Goal: Transaction & Acquisition: Purchase product/service

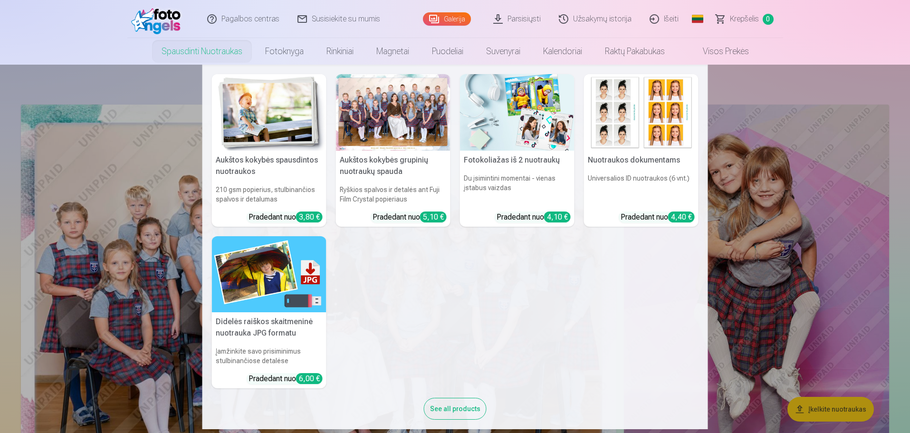
click at [225, 50] on link "Spausdinti nuotraukas" at bounding box center [202, 51] width 104 height 27
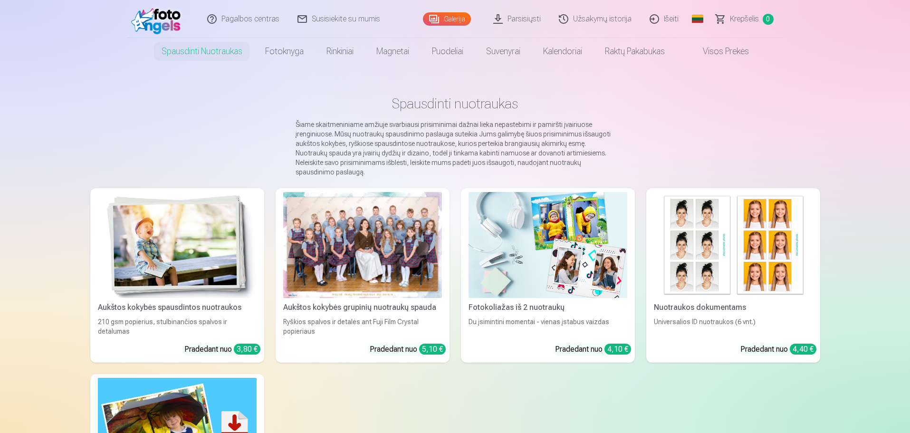
click at [448, 24] on link "Galerija" at bounding box center [447, 18] width 48 height 13
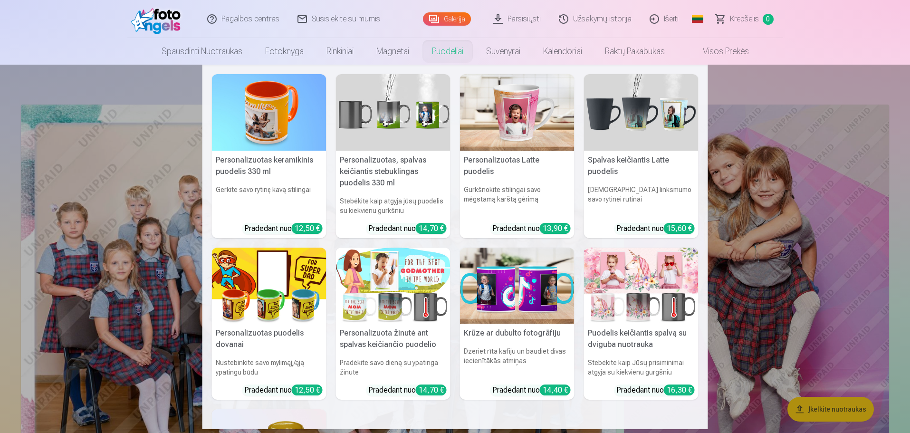
click at [450, 50] on link "Puodeliai" at bounding box center [448, 51] width 54 height 27
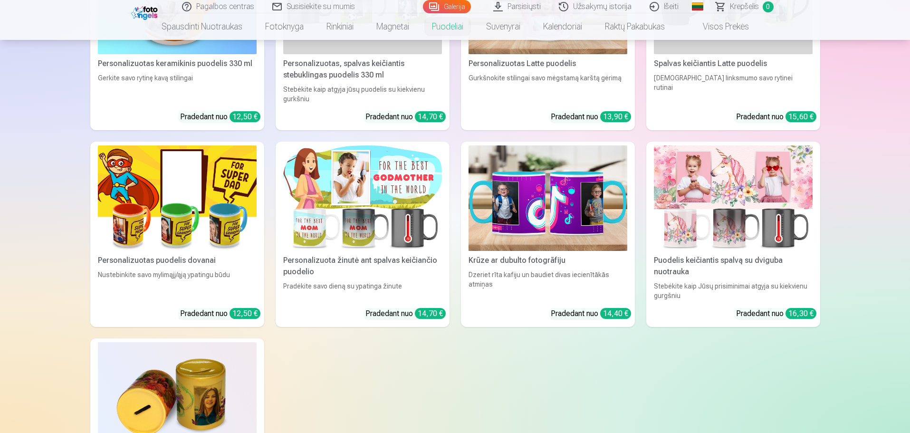
scroll to position [238, 0]
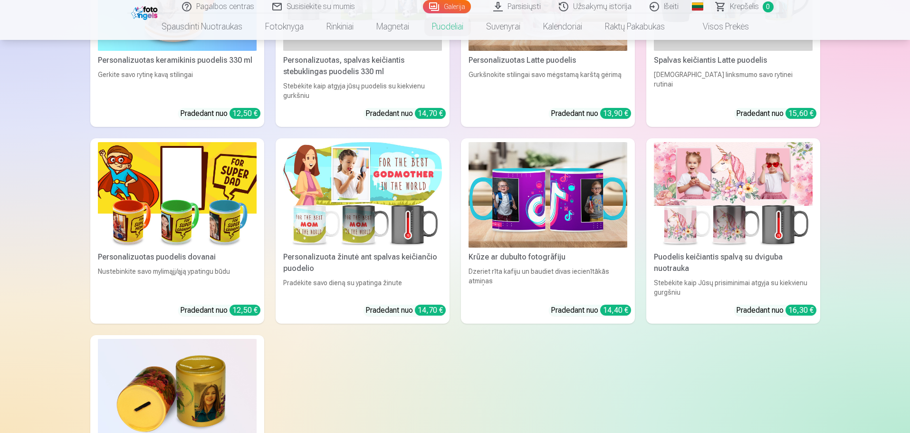
click at [708, 172] on img at bounding box center [733, 195] width 159 height 106
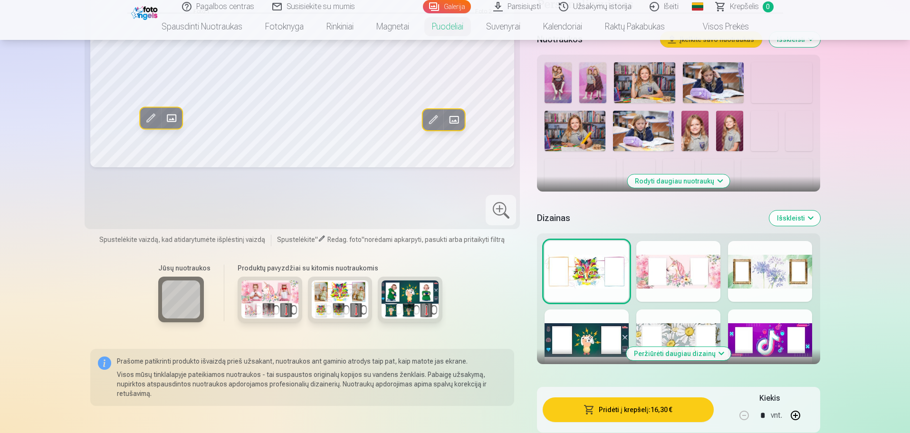
scroll to position [238, 0]
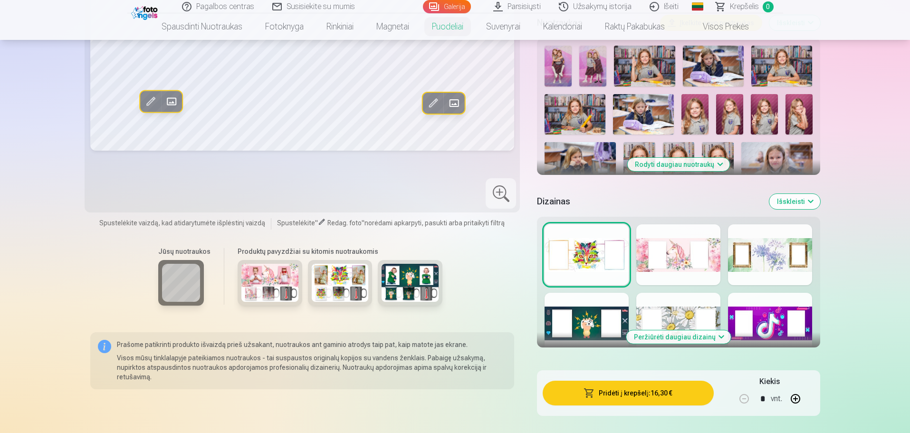
click at [663, 332] on button "Peržiūrėti daugiau dizainų" at bounding box center [678, 336] width 105 height 13
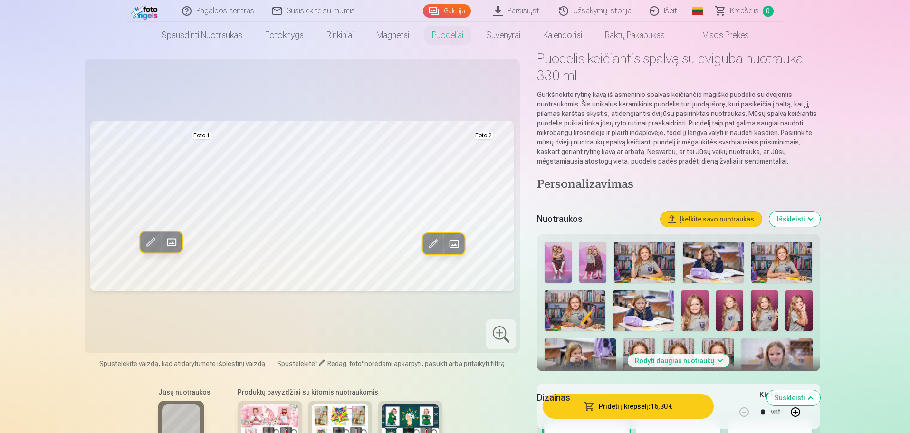
scroll to position [0, 0]
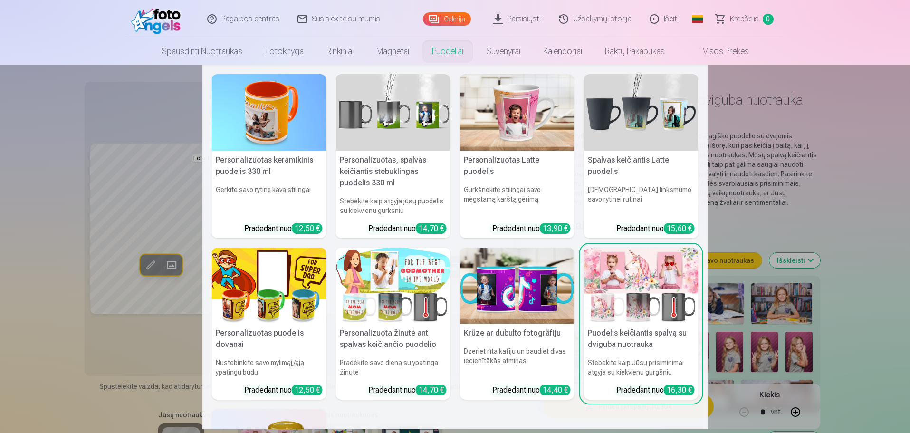
click at [450, 49] on link "Puodeliai" at bounding box center [448, 51] width 54 height 27
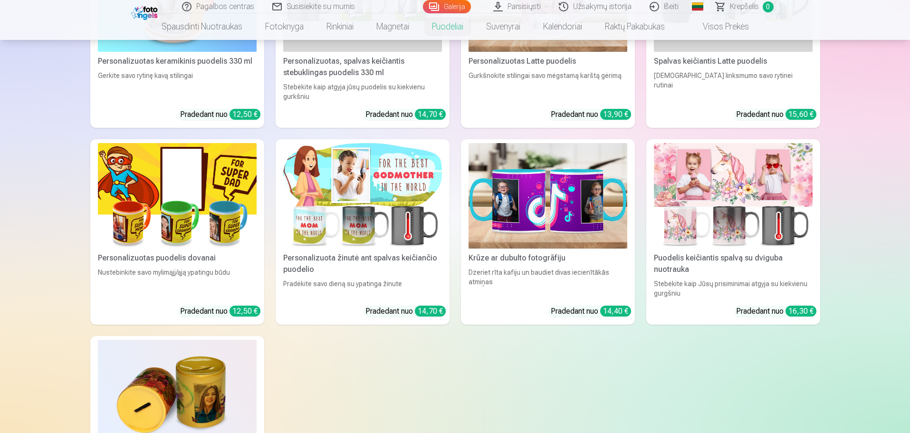
scroll to position [95, 0]
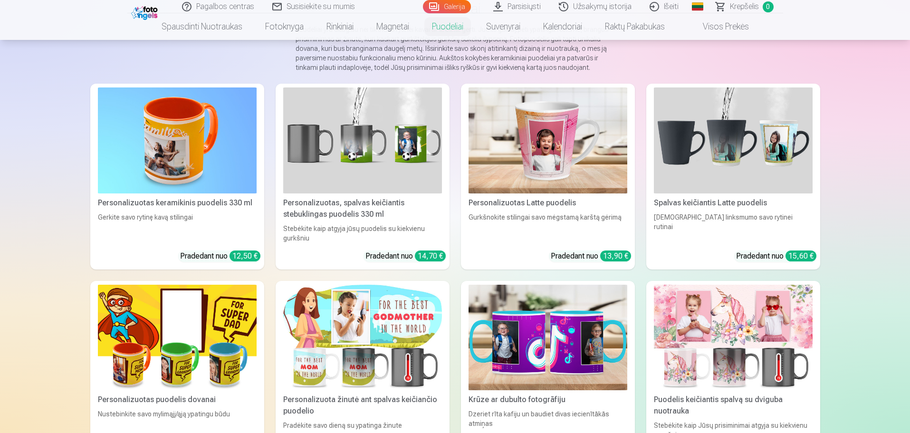
click at [557, 139] on img at bounding box center [548, 140] width 159 height 106
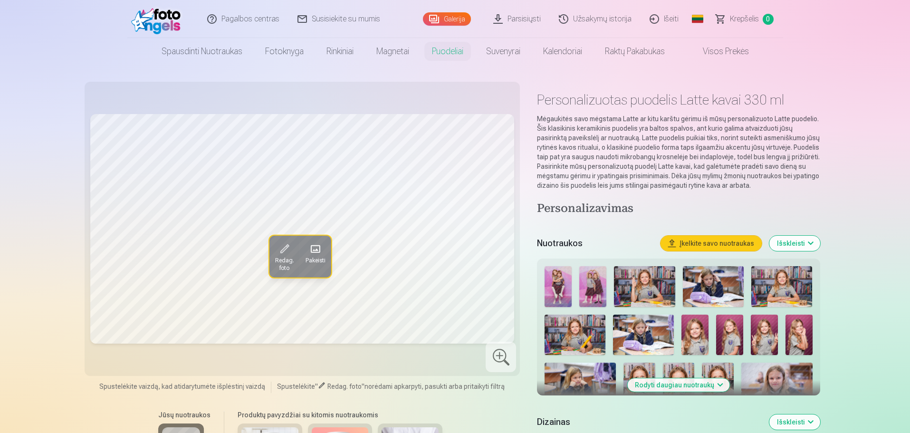
click at [312, 251] on span at bounding box center [315, 248] width 15 height 15
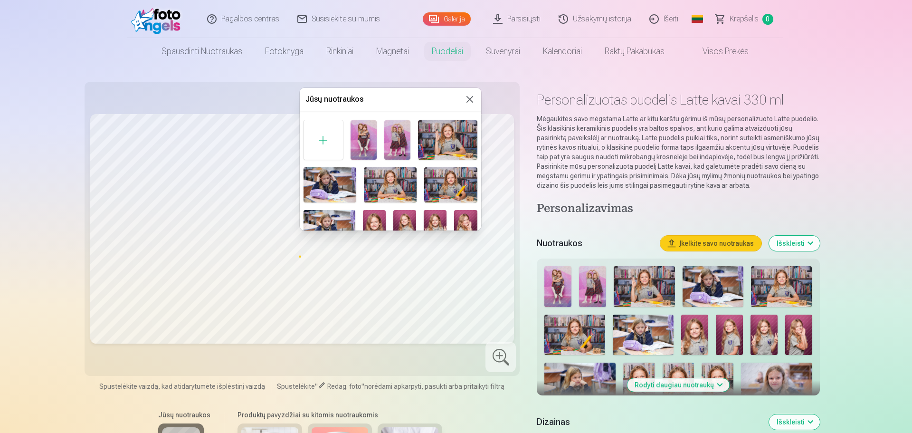
scroll to position [48, 0]
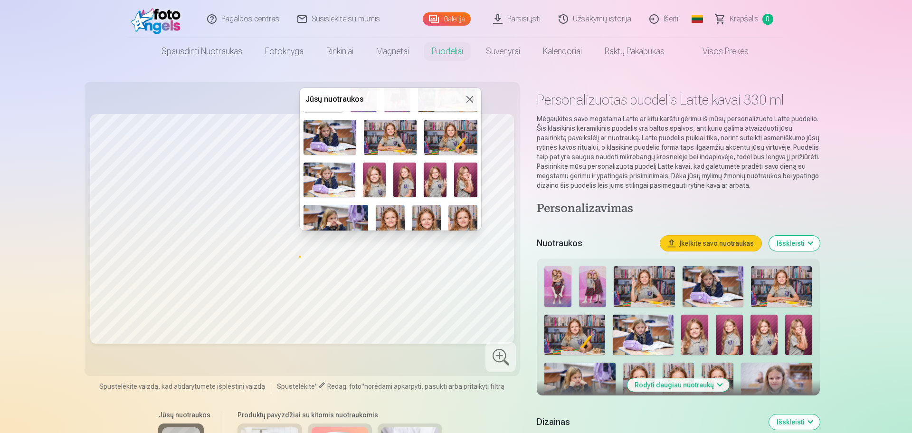
click at [463, 177] on img at bounding box center [465, 180] width 23 height 35
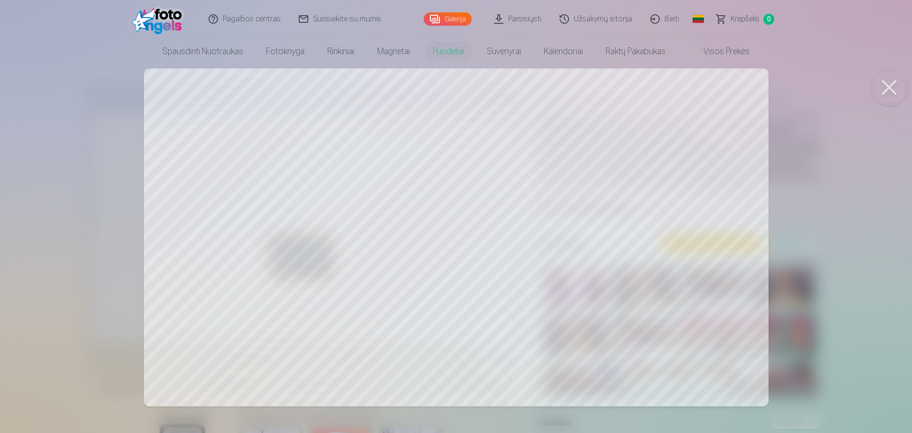
click at [443, 200] on div at bounding box center [456, 216] width 912 height 433
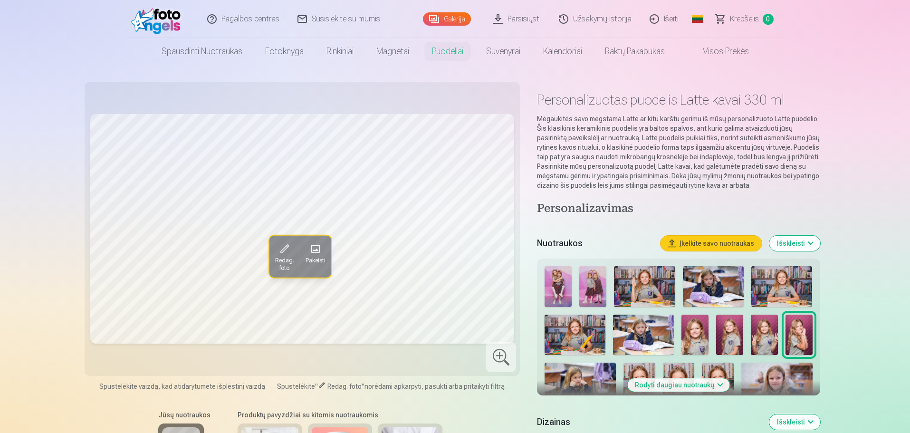
click at [313, 252] on span at bounding box center [315, 248] width 15 height 15
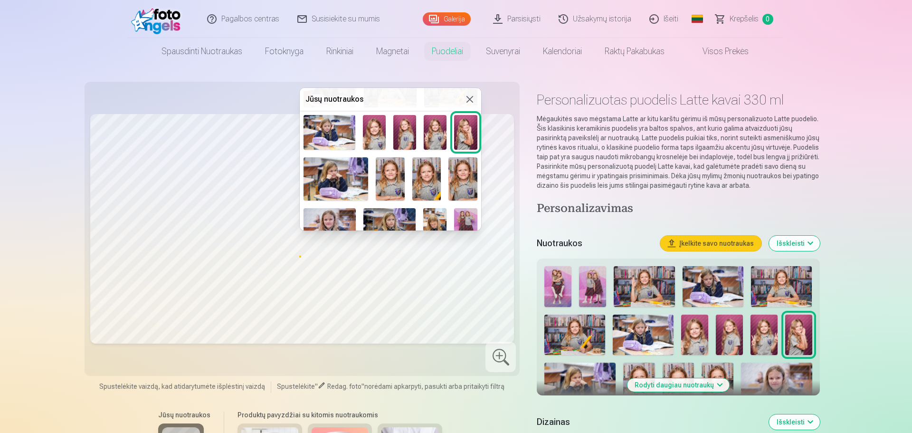
scroll to position [143, 0]
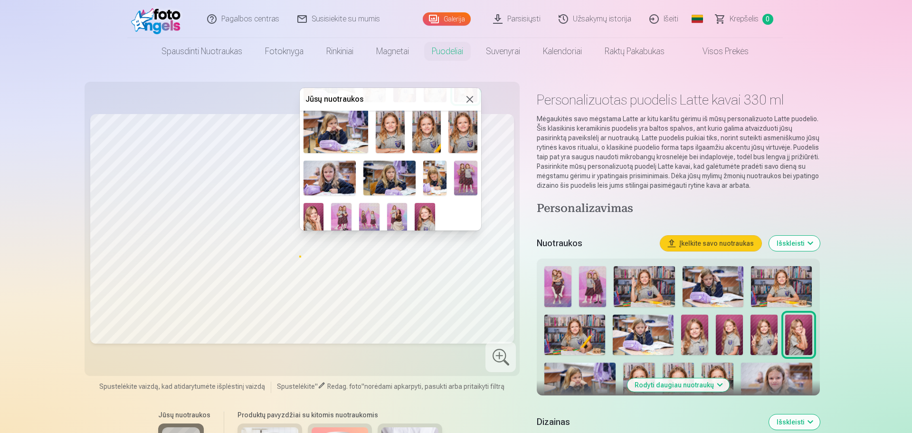
click at [390, 174] on img at bounding box center [389, 178] width 52 height 35
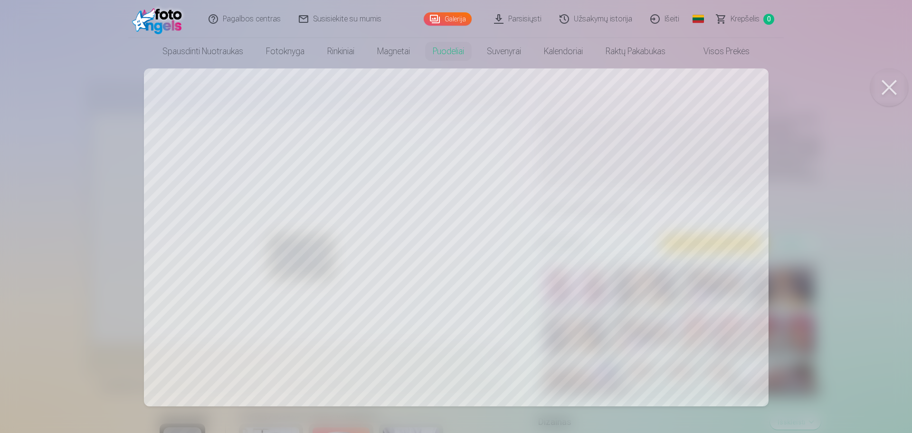
click at [460, 172] on div at bounding box center [456, 216] width 912 height 433
click at [475, 190] on div at bounding box center [456, 216] width 912 height 433
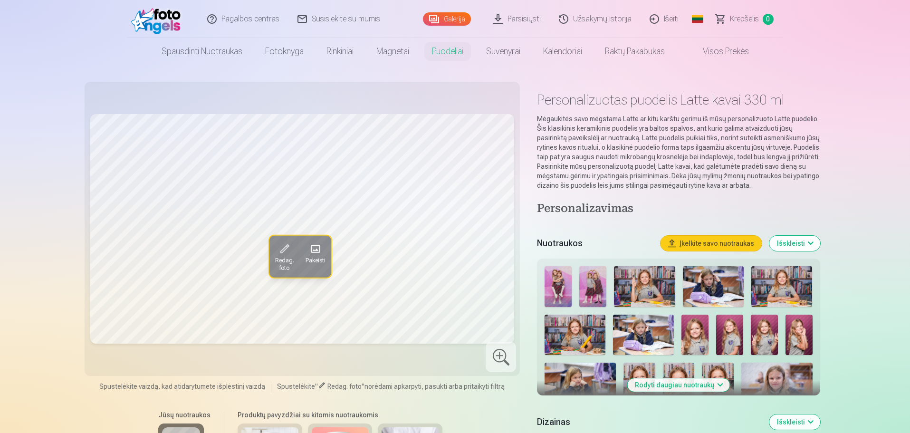
click at [318, 253] on span at bounding box center [315, 248] width 15 height 15
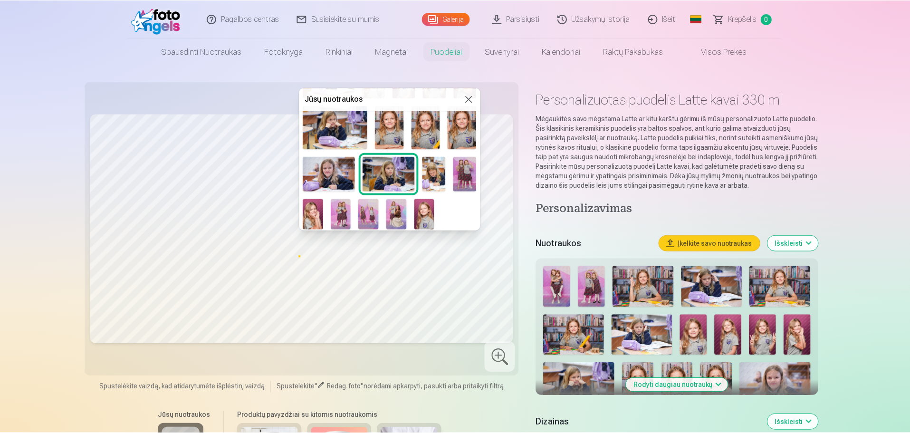
scroll to position [99, 0]
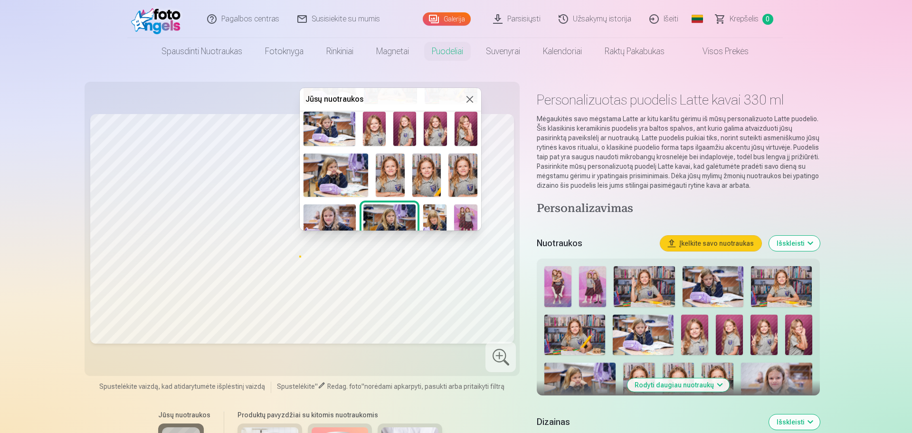
click at [459, 130] on img at bounding box center [466, 129] width 23 height 35
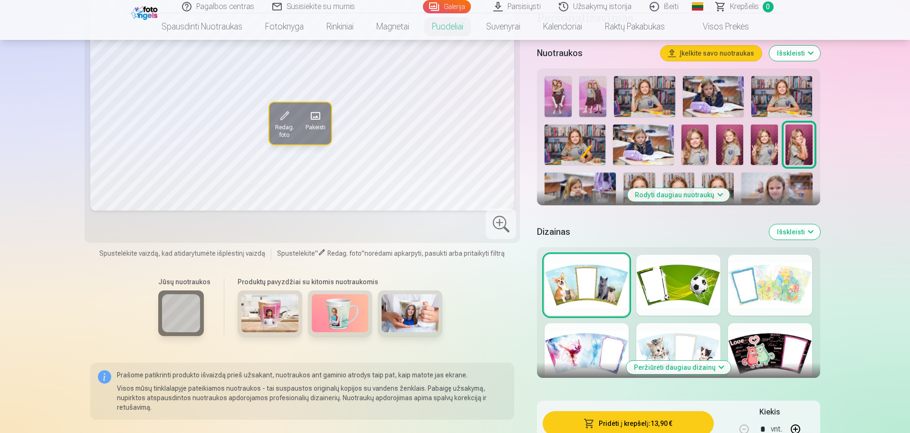
scroll to position [238, 0]
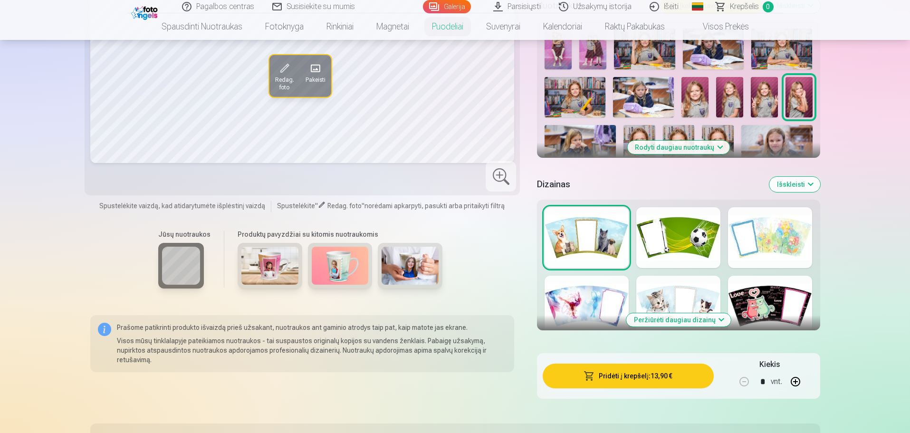
click at [689, 318] on button "Peržiūrėti daugiau dizainų" at bounding box center [678, 319] width 105 height 13
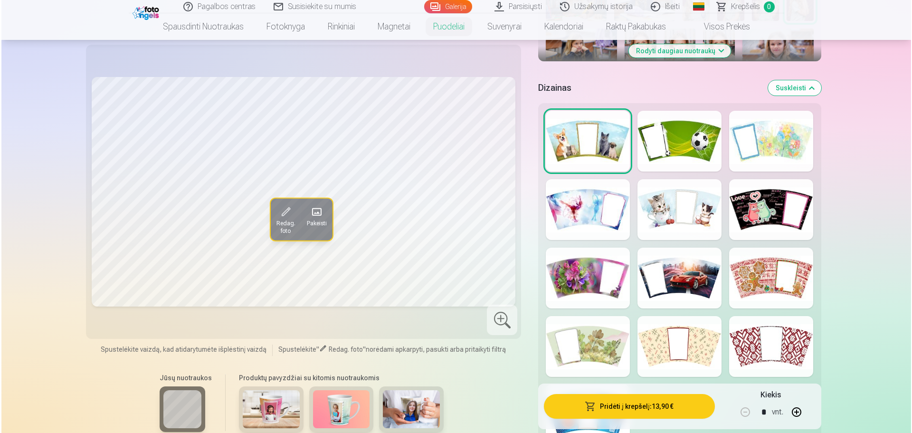
scroll to position [285, 0]
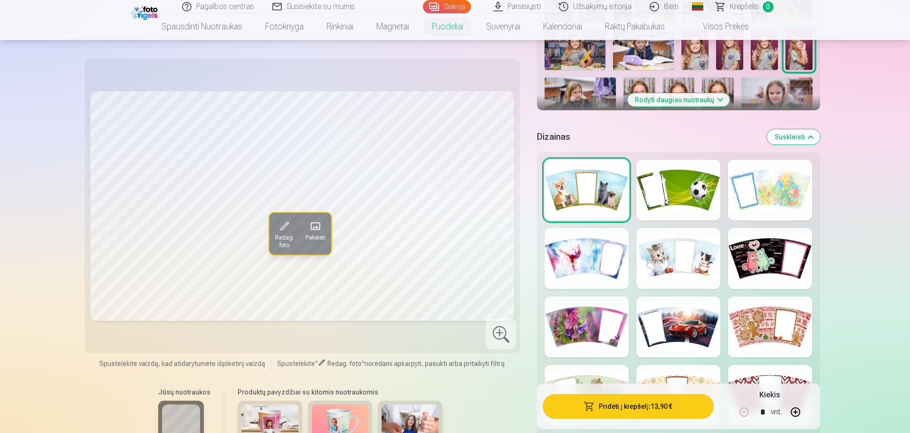
click at [607, 406] on button "Pridėti į krepšelį : 13,90 €" at bounding box center [628, 406] width 171 height 25
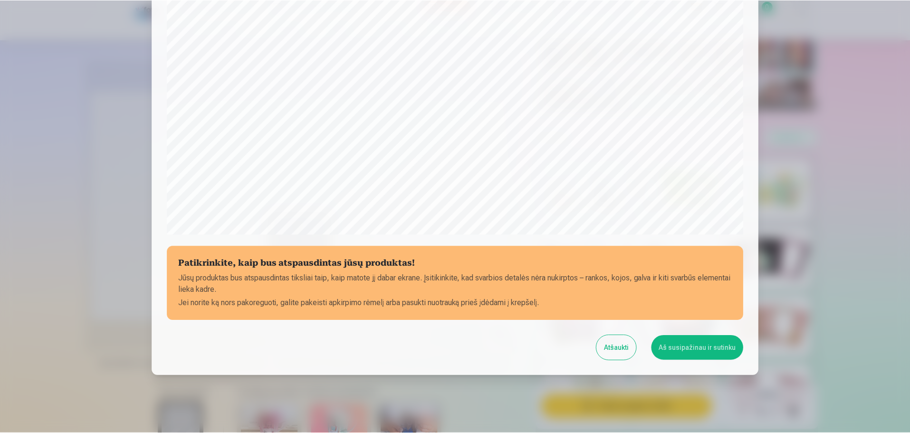
scroll to position [251, 0]
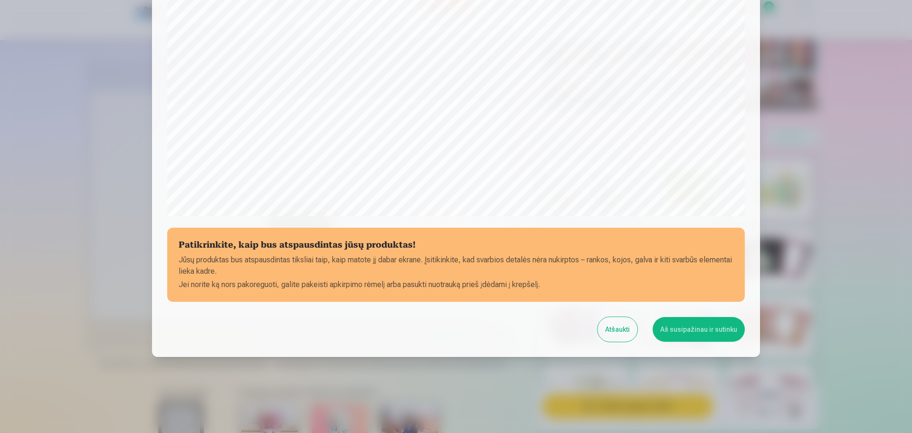
click at [702, 335] on button "Aš susipažinau ir sutinku" at bounding box center [699, 329] width 92 height 25
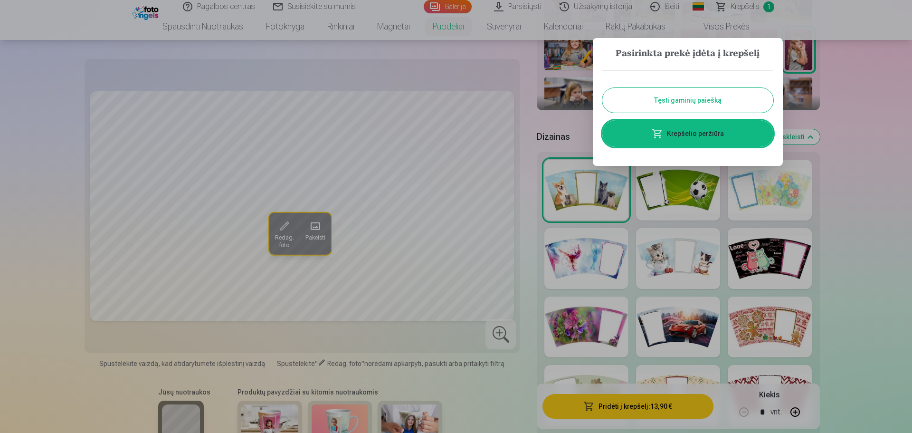
click at [685, 101] on button "Tęsti gaminių paiešką" at bounding box center [688, 100] width 171 height 25
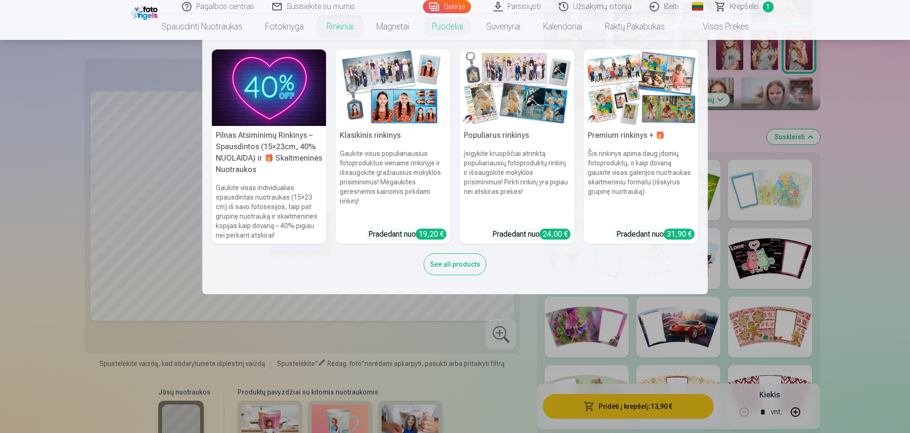
click at [327, 22] on link "Rinkiniai" at bounding box center [340, 26] width 50 height 27
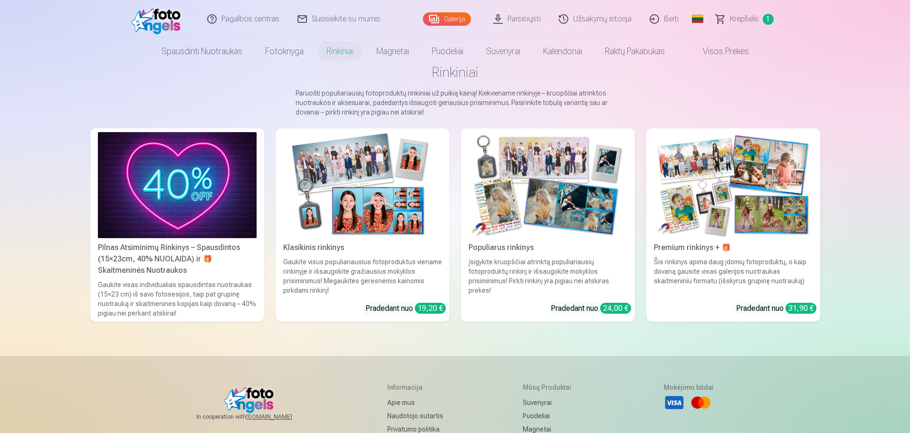
scroll to position [48, 0]
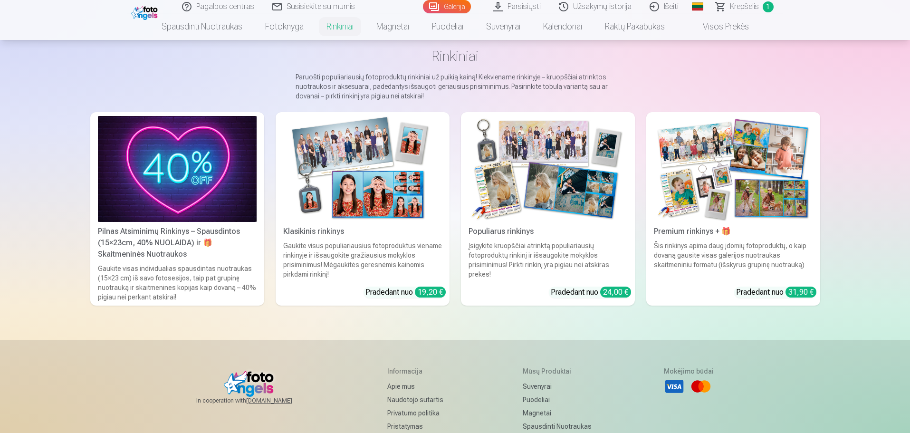
click at [516, 234] on div "Populiarus rinkinys" at bounding box center [548, 231] width 166 height 11
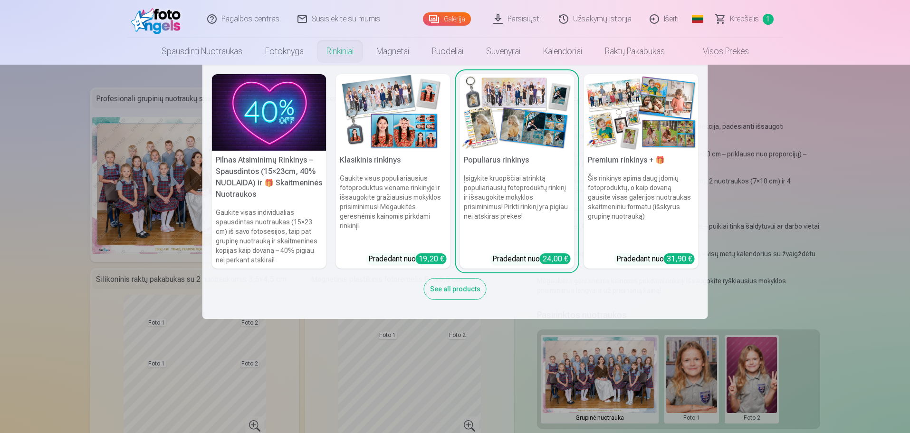
click at [268, 168] on h5 "Pilnas Atsiminimų Rinkinys – Spausdintos (15×23cm, 40% NUOLAIDA) ir 🎁 Skaitmeni…" at bounding box center [269, 177] width 115 height 53
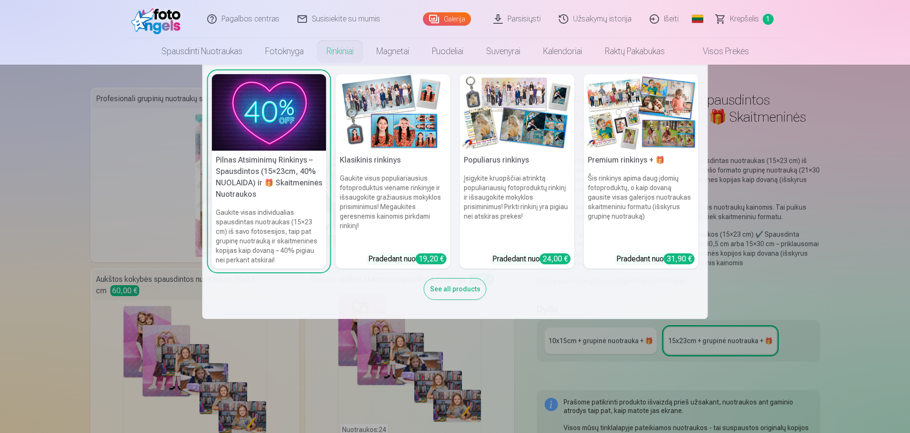
click at [373, 163] on h5 "Klasikinis rinkinys" at bounding box center [393, 160] width 115 height 19
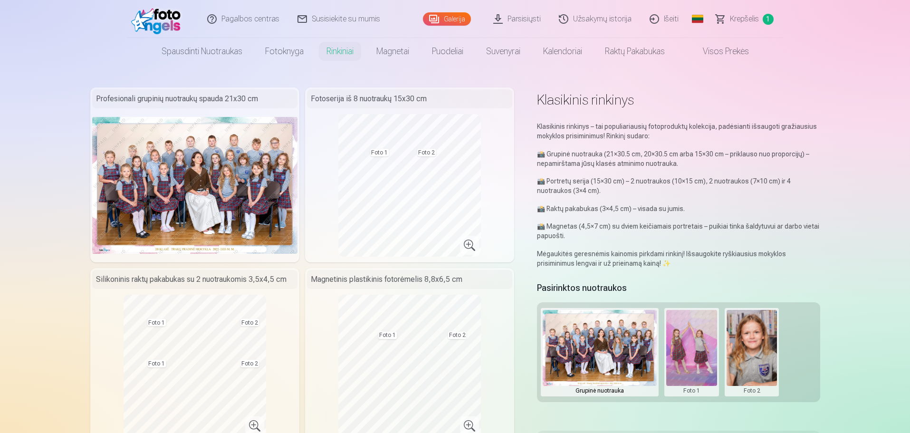
click at [452, 23] on link "Galerija" at bounding box center [447, 18] width 48 height 13
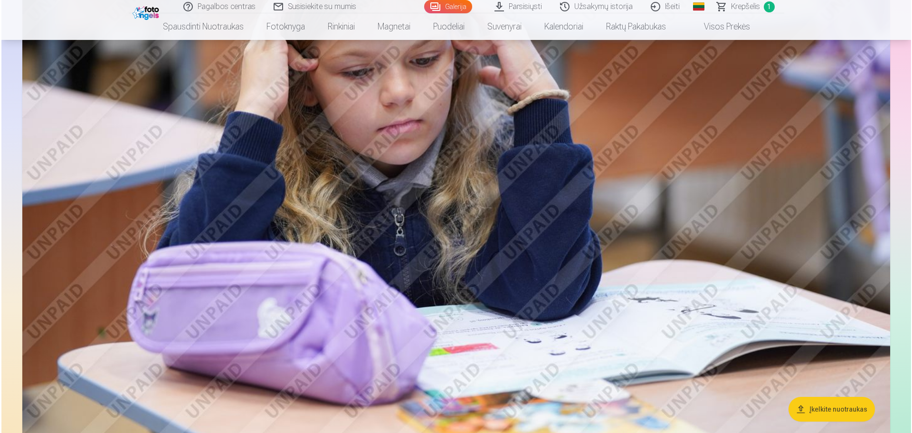
scroll to position [1045, 0]
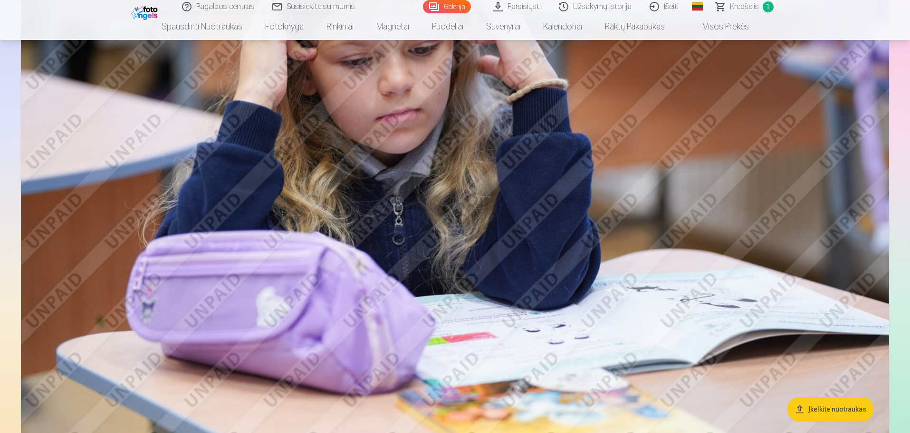
click at [564, 286] on img at bounding box center [455, 158] width 868 height 579
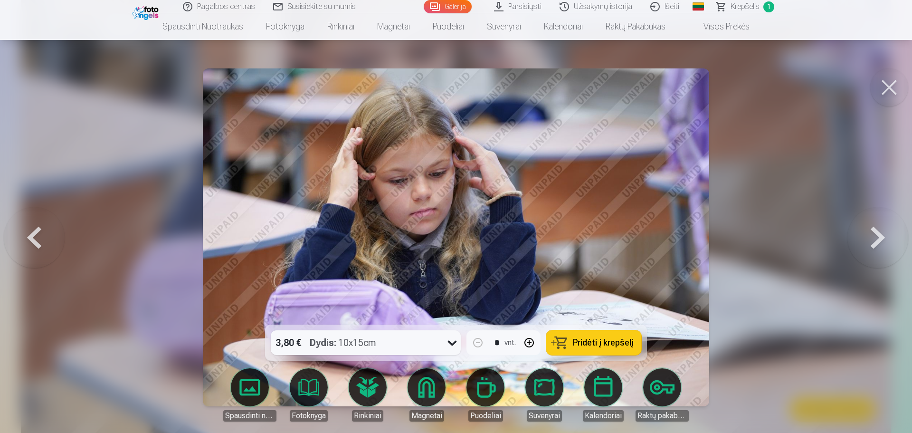
click at [579, 341] on span "Pridėti į krepšelį" at bounding box center [603, 342] width 61 height 9
click at [874, 228] on button at bounding box center [878, 237] width 61 height 155
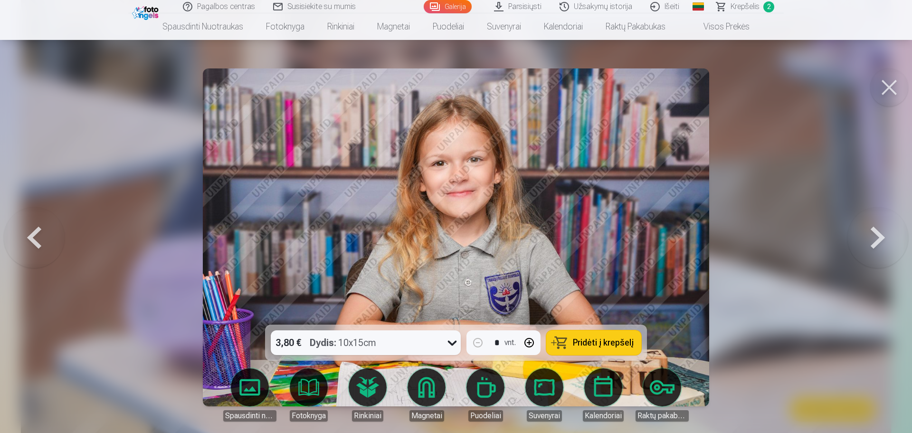
click at [874, 228] on button at bounding box center [878, 237] width 61 height 155
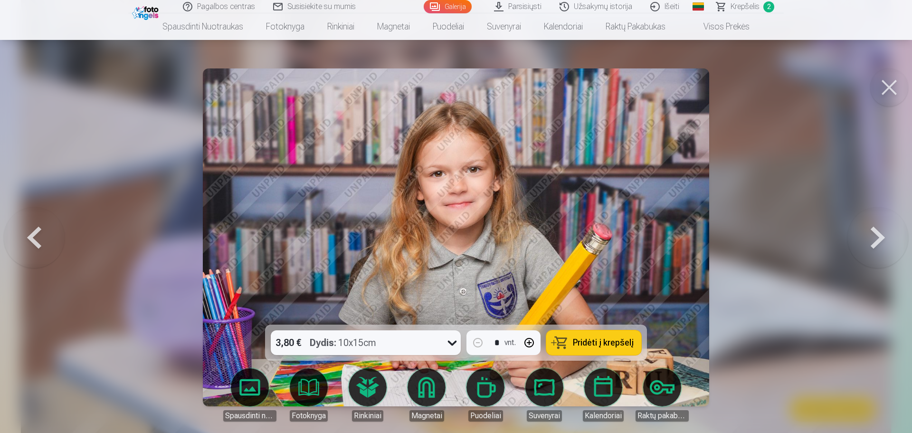
click at [874, 228] on button at bounding box center [878, 237] width 61 height 155
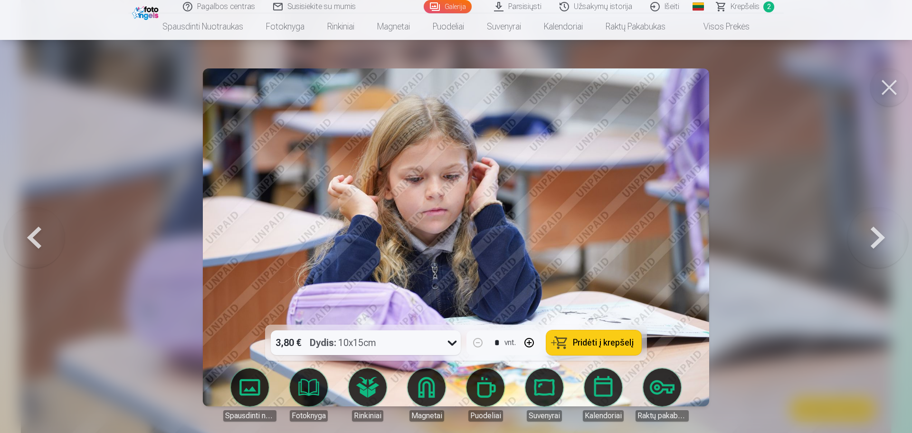
click at [874, 228] on button at bounding box center [878, 237] width 61 height 155
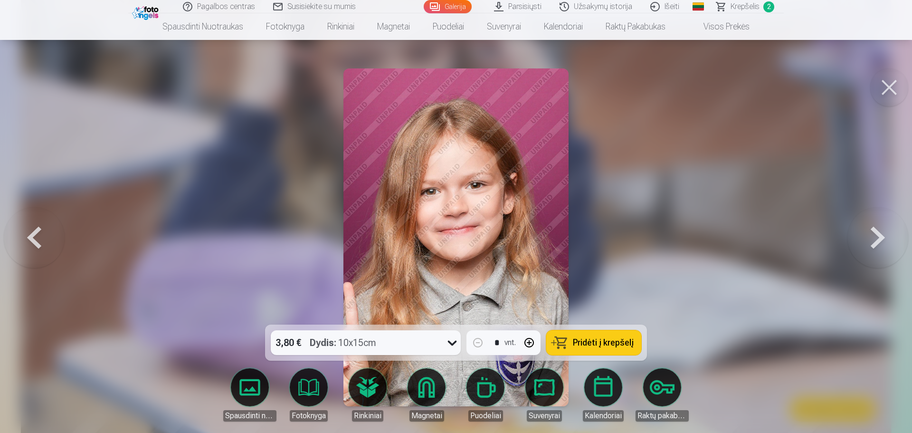
click at [874, 228] on button at bounding box center [878, 237] width 61 height 155
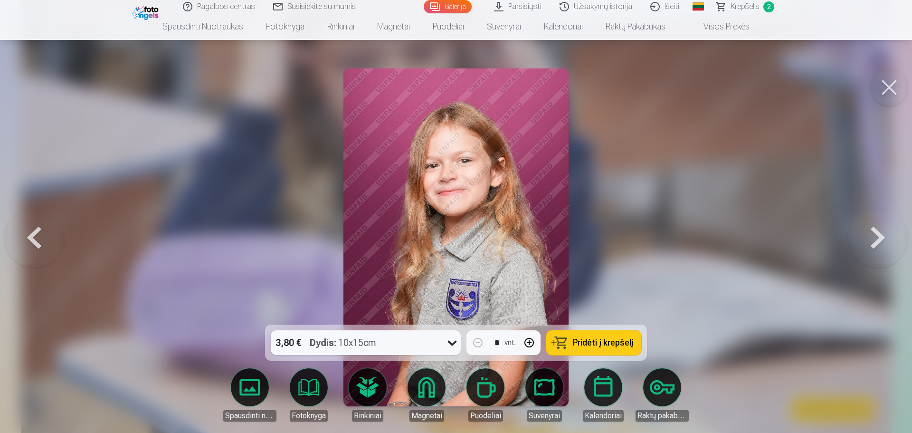
click at [874, 228] on button at bounding box center [878, 237] width 61 height 155
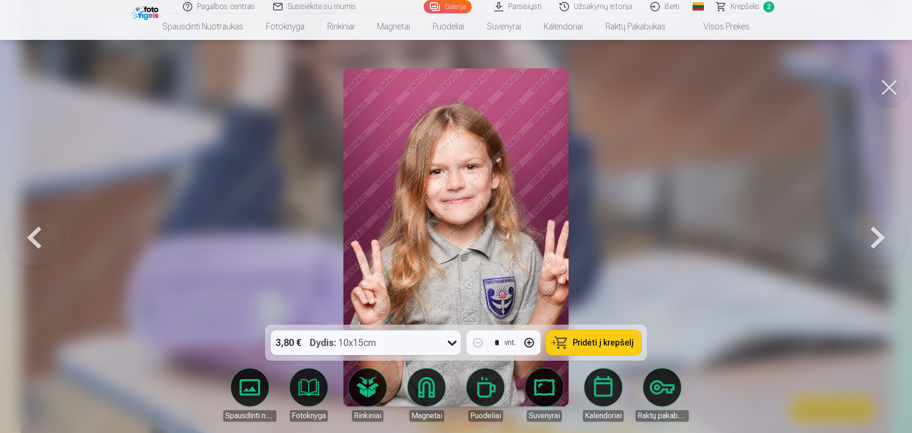
click at [874, 228] on button at bounding box center [878, 237] width 61 height 155
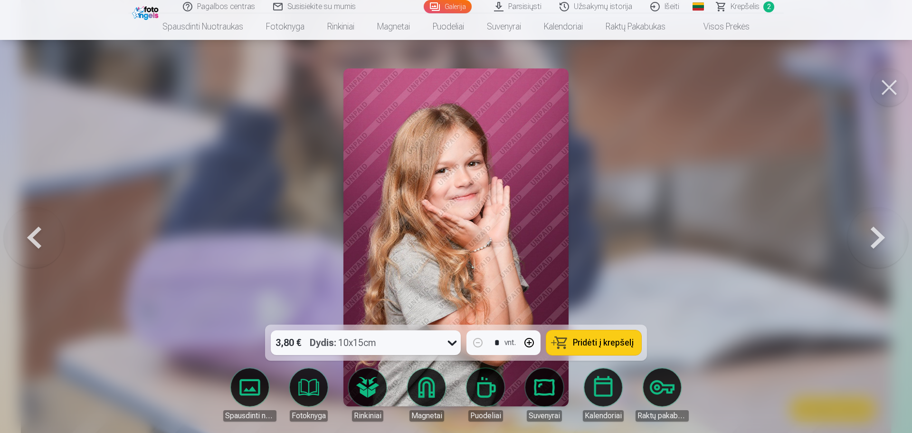
click at [584, 338] on span "Pridėti į krepšelį" at bounding box center [603, 342] width 61 height 9
click at [874, 235] on button at bounding box center [878, 237] width 61 height 155
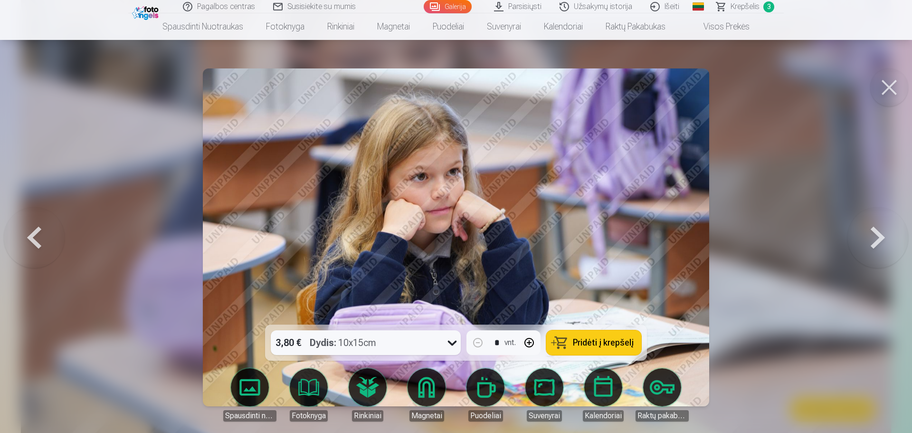
click at [596, 339] on span "Pridėti į krepšelį" at bounding box center [603, 342] width 61 height 9
click at [876, 237] on button at bounding box center [878, 237] width 61 height 155
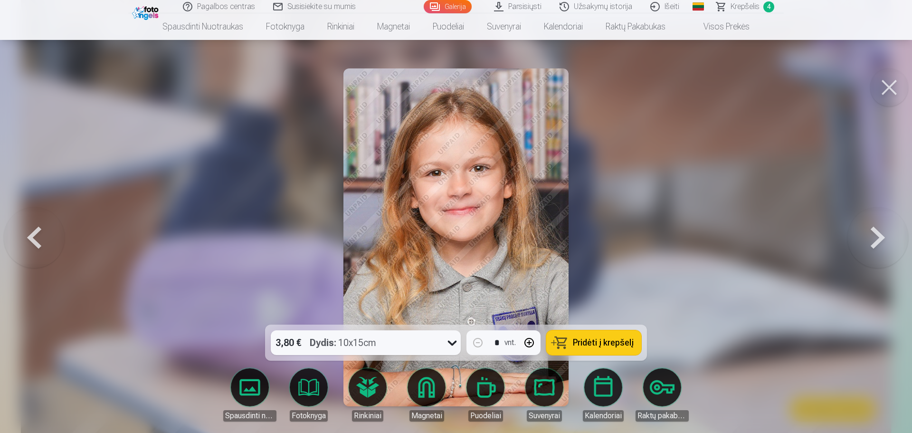
click at [876, 237] on button at bounding box center [878, 237] width 61 height 155
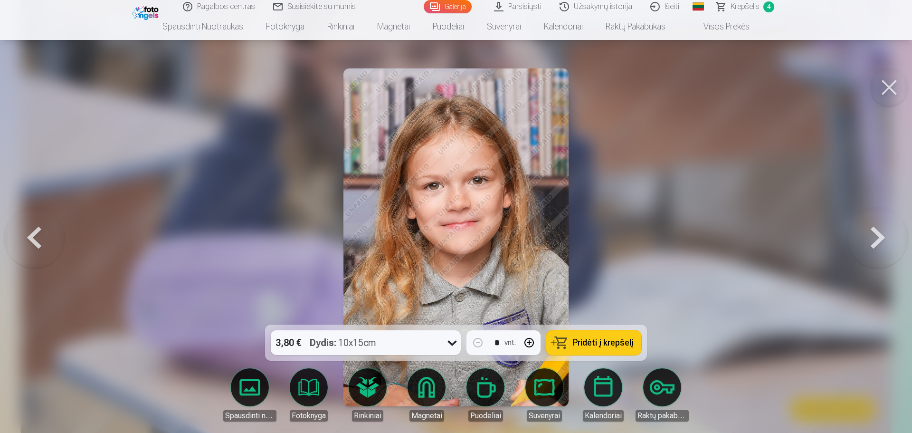
click at [876, 237] on button at bounding box center [878, 237] width 61 height 155
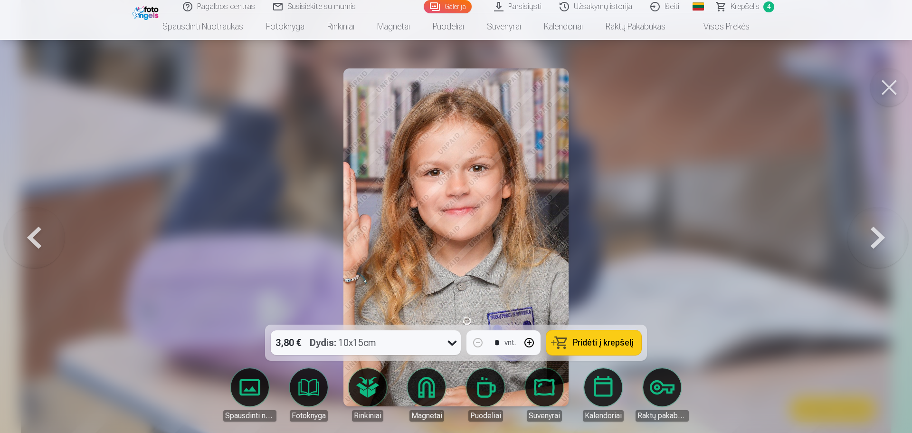
click at [876, 237] on button at bounding box center [878, 237] width 61 height 155
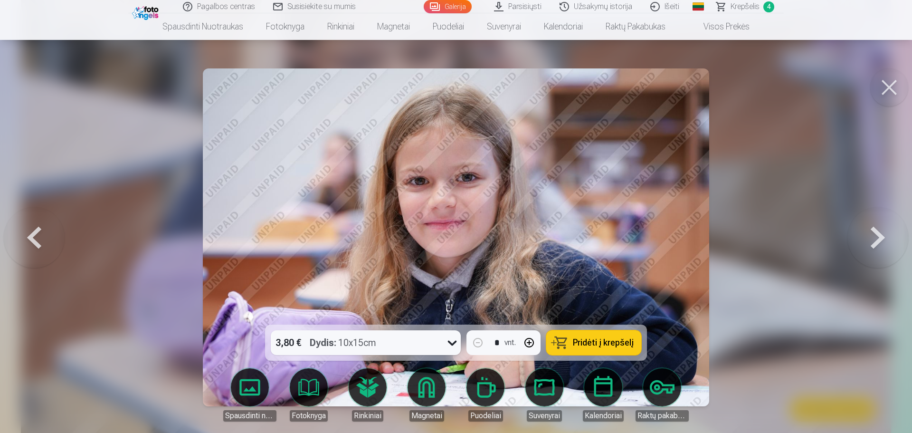
click at [876, 237] on button at bounding box center [878, 237] width 61 height 155
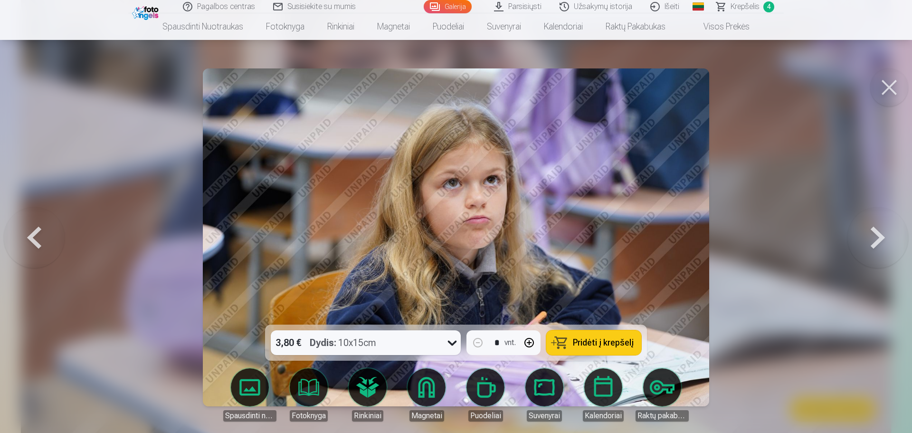
click at [591, 344] on span "Pridėti į krepšelį" at bounding box center [603, 342] width 61 height 9
click at [882, 230] on button at bounding box center [878, 237] width 61 height 155
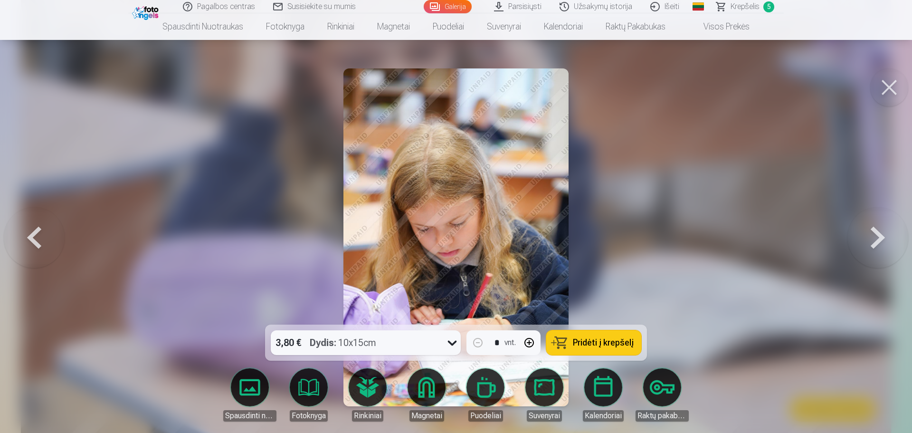
click at [882, 230] on button at bounding box center [878, 237] width 61 height 155
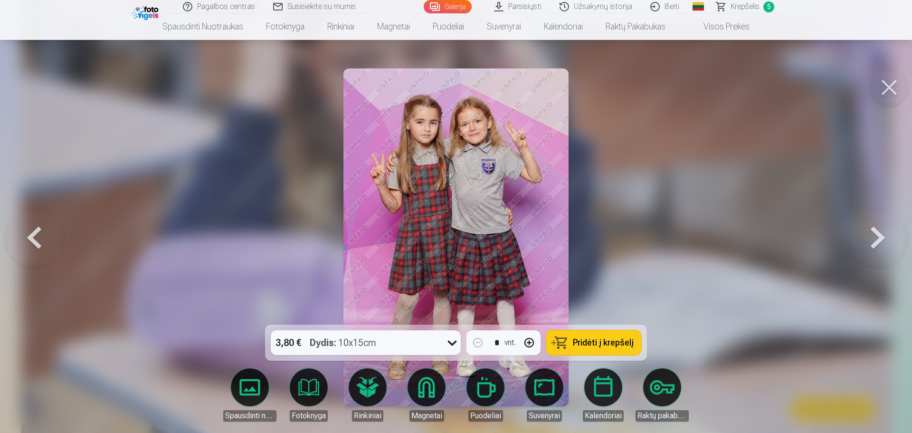
click at [882, 230] on button at bounding box center [878, 237] width 61 height 155
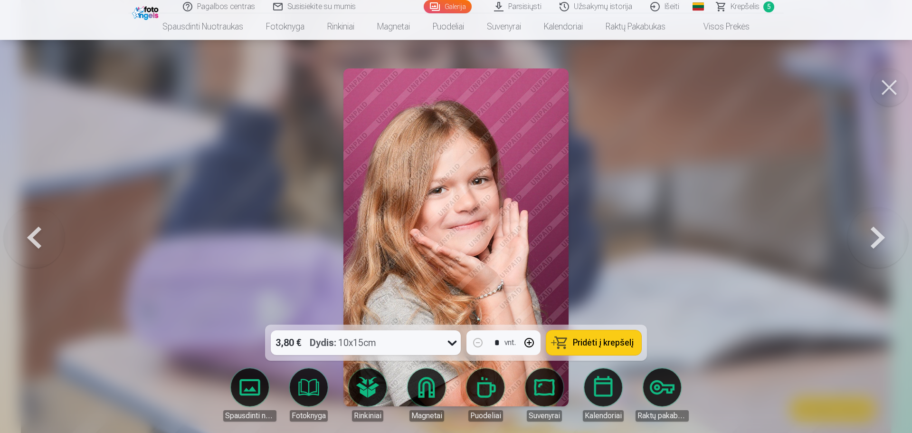
click at [882, 230] on button at bounding box center [878, 237] width 61 height 155
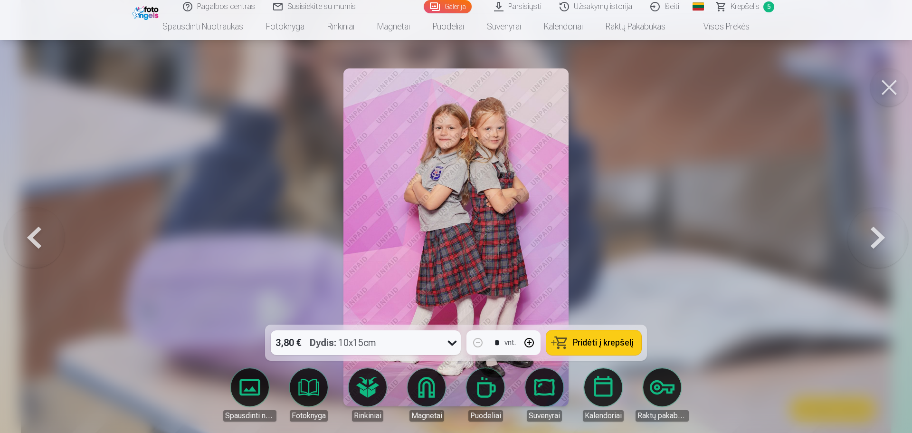
click at [882, 230] on button at bounding box center [878, 237] width 61 height 155
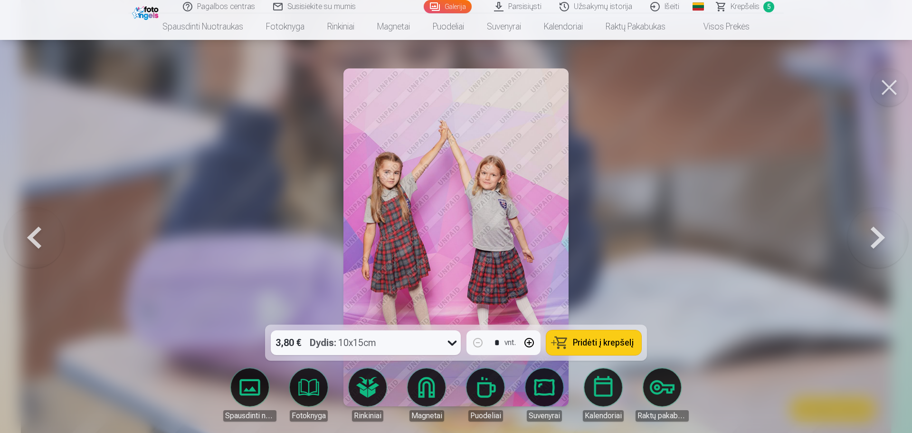
click at [882, 230] on button at bounding box center [878, 237] width 61 height 155
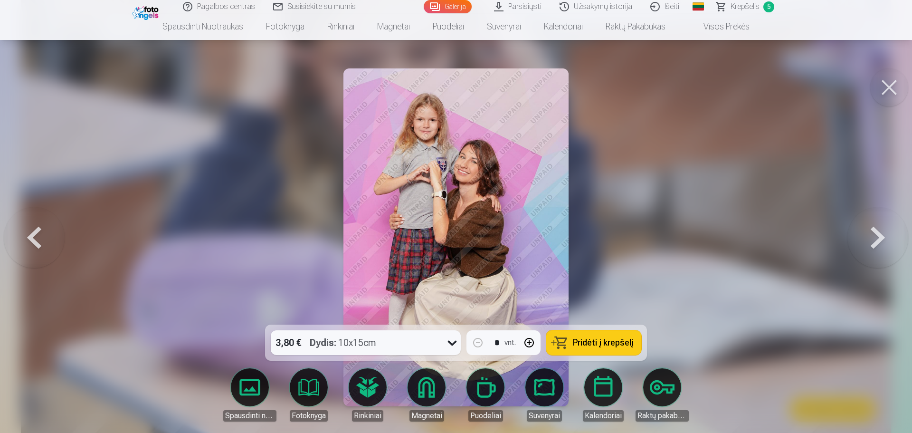
click at [882, 230] on button at bounding box center [878, 237] width 61 height 155
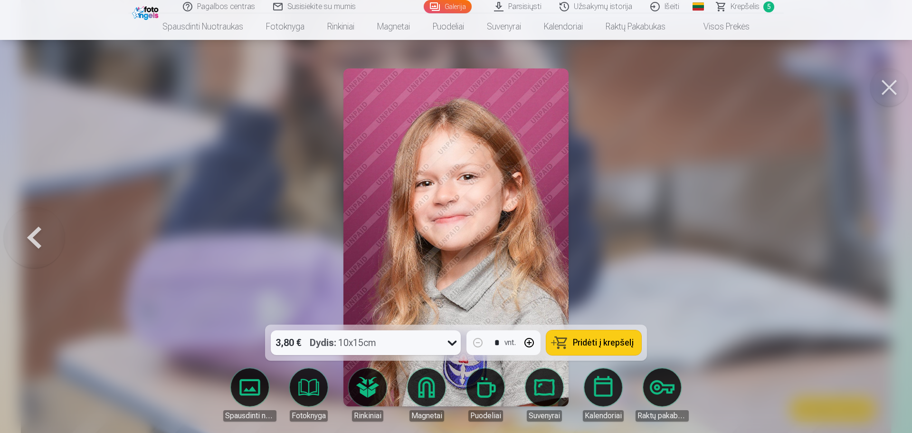
click at [882, 230] on div at bounding box center [456, 216] width 912 height 433
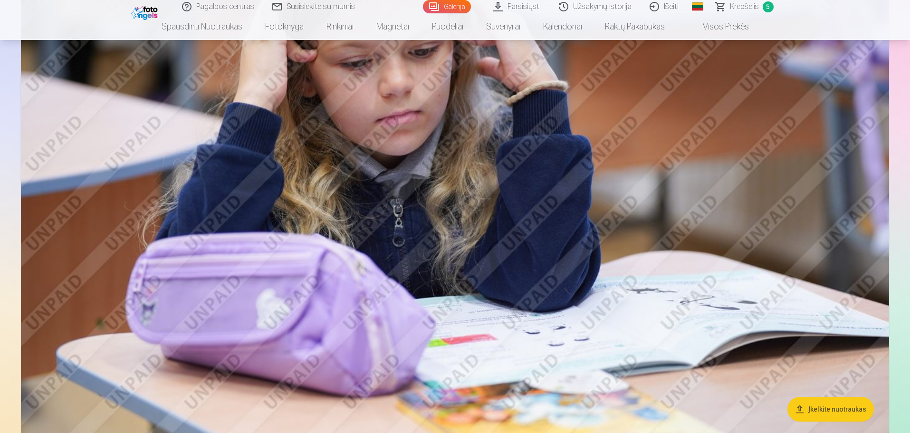
click at [816, 237] on img at bounding box center [455, 160] width 868 height 579
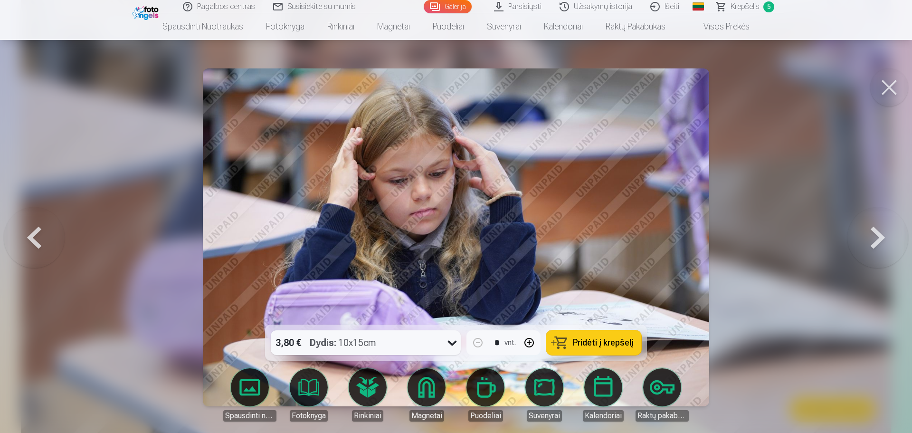
click at [889, 86] on button at bounding box center [889, 87] width 38 height 38
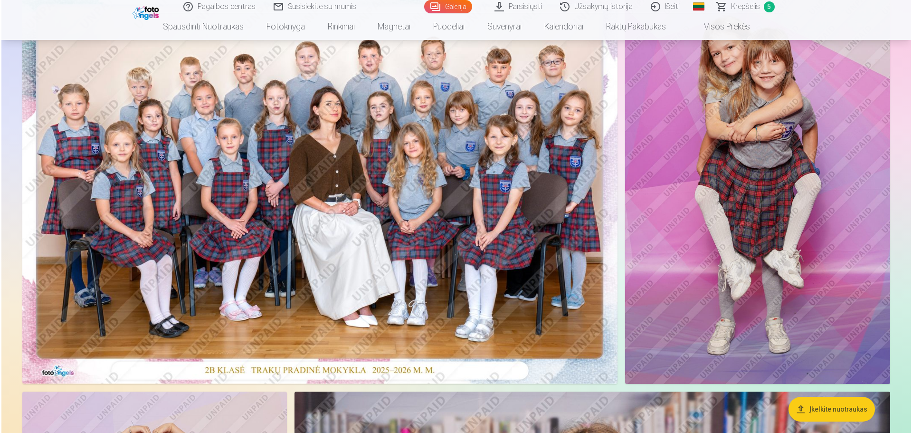
scroll to position [44, 0]
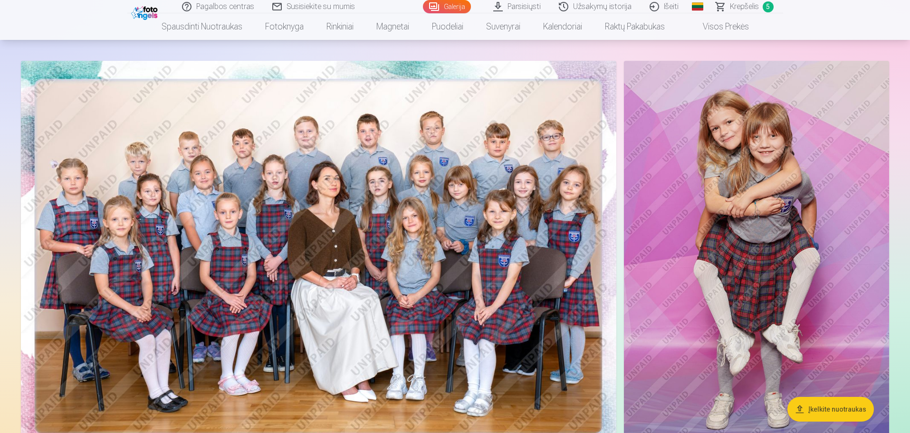
click at [427, 221] on img at bounding box center [318, 259] width 595 height 397
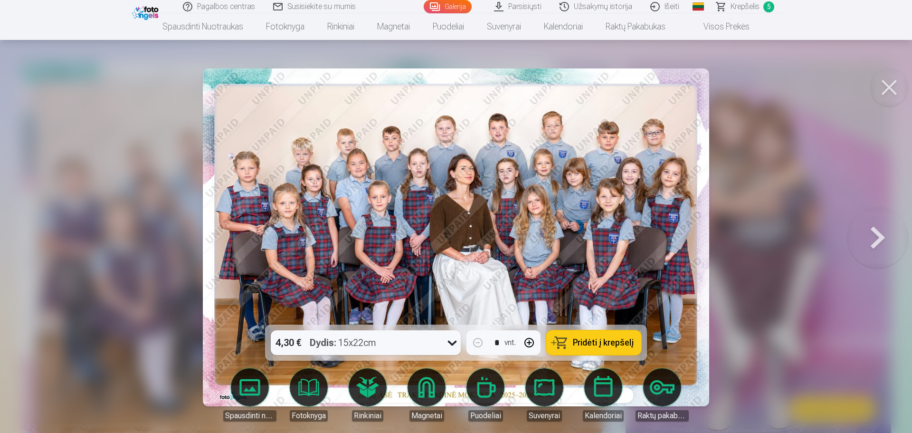
click at [615, 340] on span "Pridėti į krepšelį" at bounding box center [603, 342] width 61 height 9
click at [889, 229] on button at bounding box center [878, 237] width 61 height 155
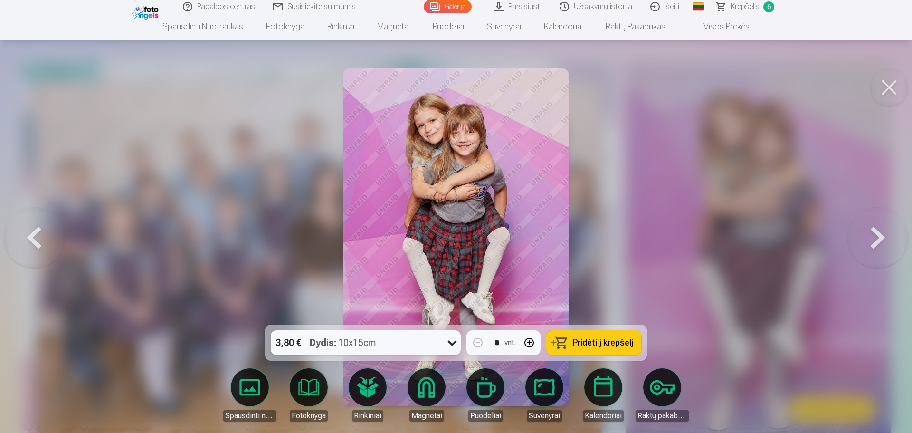
click at [563, 341] on button "Pridėti į krepšelį" at bounding box center [593, 342] width 95 height 25
click at [743, 9] on span "Krepšelis" at bounding box center [745, 6] width 29 height 11
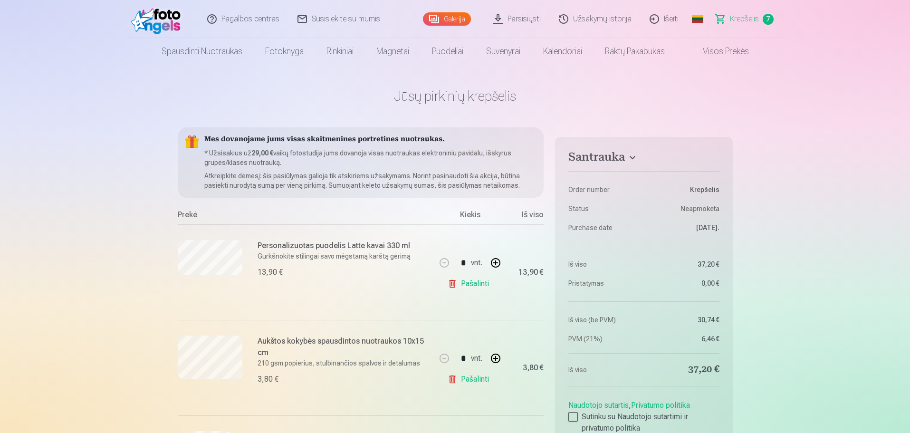
click at [462, 379] on link "Pašalinti" at bounding box center [470, 379] width 45 height 19
